Goal: Use online tool/utility: Utilize a website feature to perform a specific function

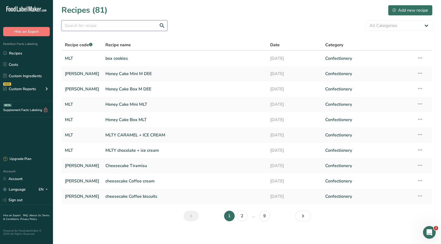
click at [122, 26] on input "text" at bounding box center [114, 25] width 106 height 11
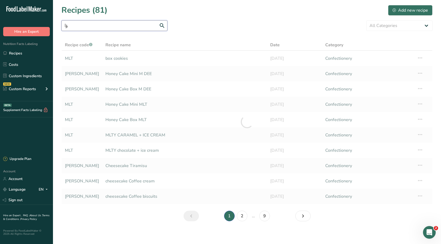
type input "ؤ"
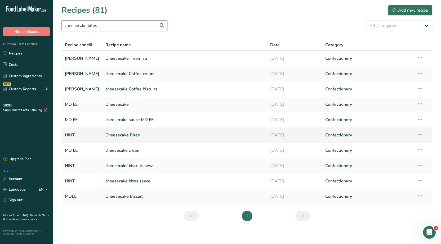
type input "cheesecake bites"
click at [115, 136] on link "Cheesecake Bites" at bounding box center [184, 135] width 158 height 11
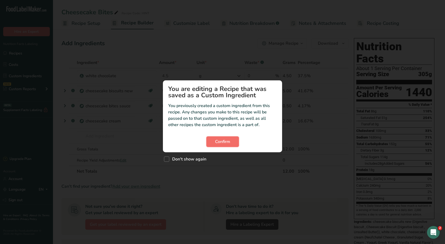
click at [228, 143] on span "Confirm" at bounding box center [222, 142] width 15 height 6
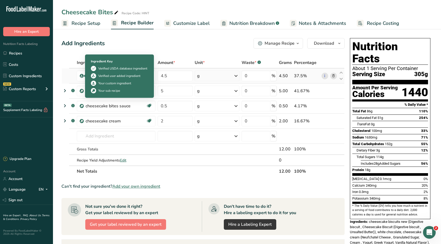
click at [74, 74] on td at bounding box center [72, 76] width 7 height 15
click at [111, 78] on div "Verified user added ingredient" at bounding box center [119, 75] width 57 height 5
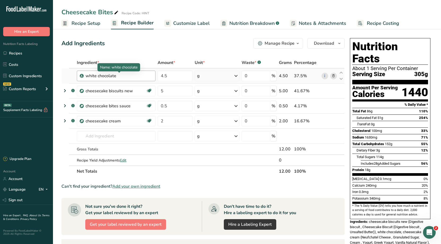
click at [137, 75] on div "white chocolate" at bounding box center [118, 76] width 66 height 6
click at [65, 90] on icon at bounding box center [65, 91] width 6 height 10
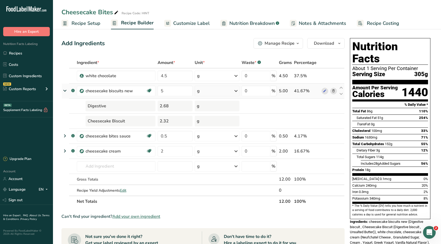
click at [65, 89] on icon at bounding box center [65, 91] width 10 height 6
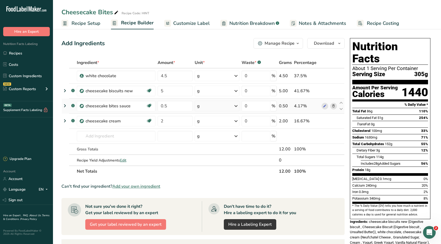
click at [64, 107] on icon at bounding box center [65, 106] width 6 height 10
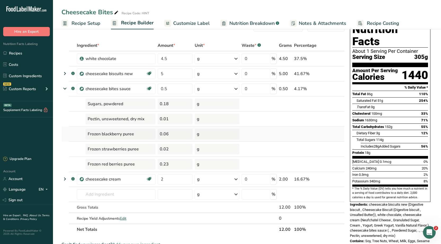
scroll to position [26, 0]
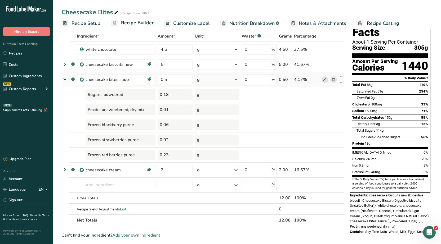
click at [64, 79] on icon at bounding box center [65, 79] width 10 height 6
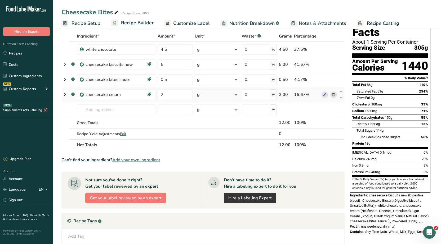
click at [63, 93] on icon at bounding box center [65, 95] width 6 height 10
